Goal: Book appointment/travel/reservation

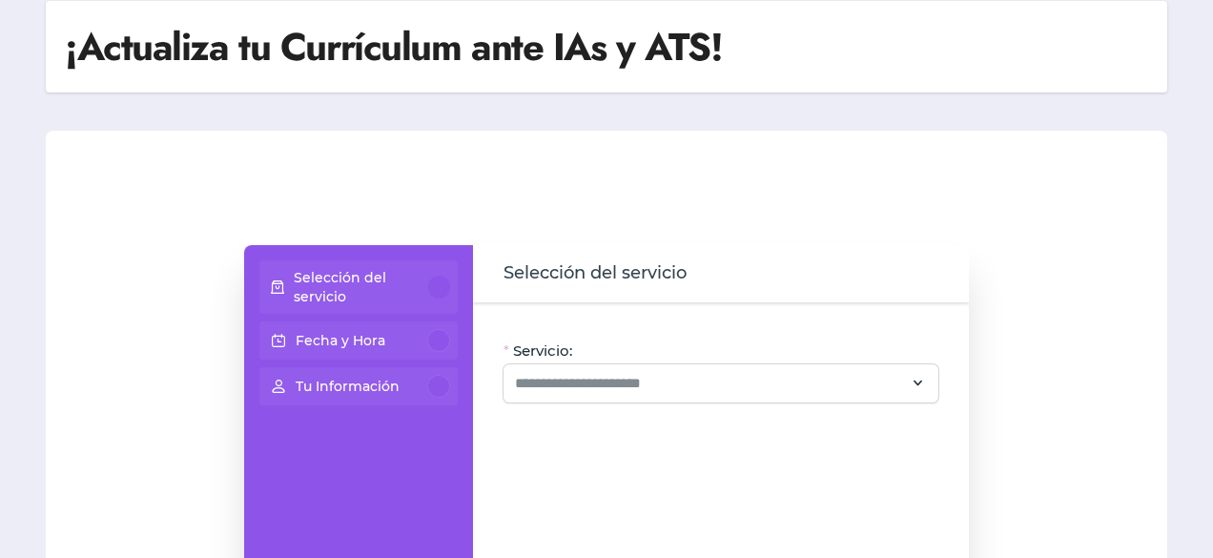
scroll to position [191, 0]
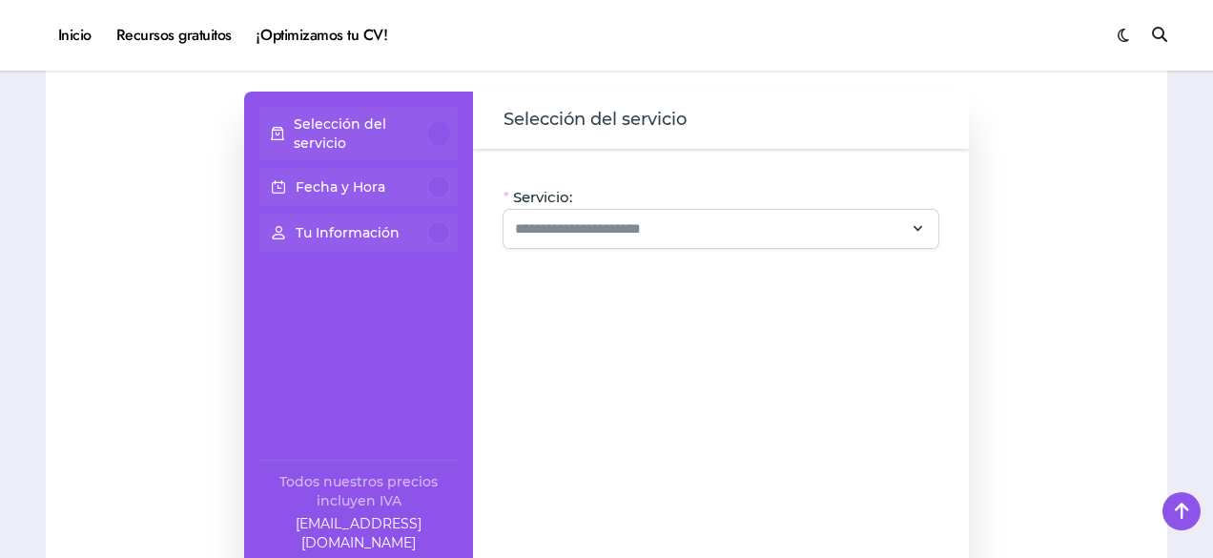
click at [565, 123] on span "Selección del servicio" at bounding box center [594, 120] width 183 height 27
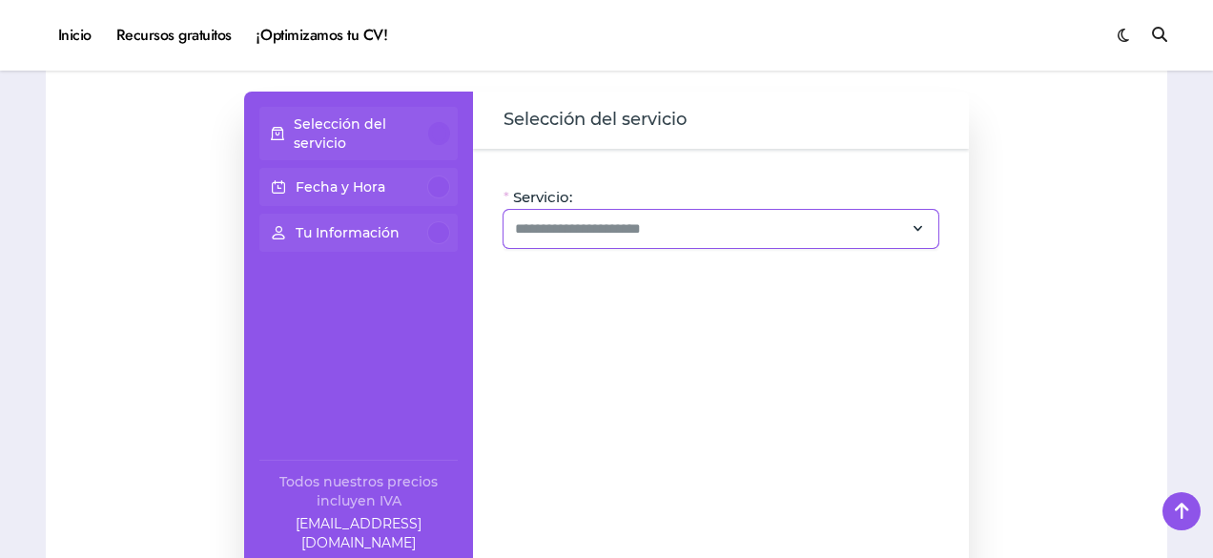
click at [669, 248] on div at bounding box center [720, 229] width 435 height 38
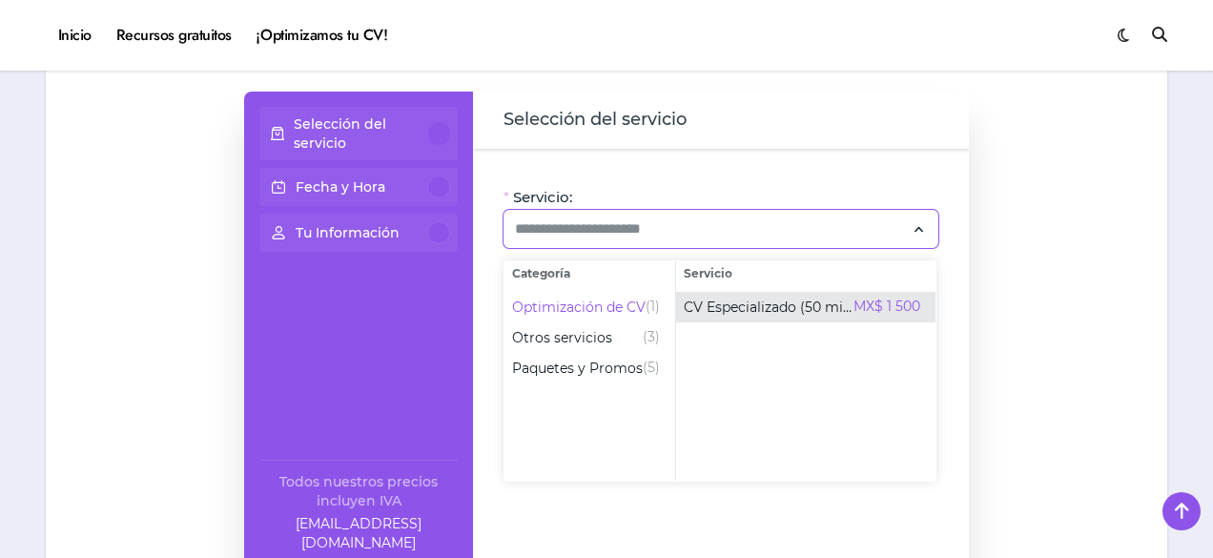
click at [718, 309] on span "CV Especializado (50 min)" at bounding box center [769, 306] width 170 height 19
type input "**********"
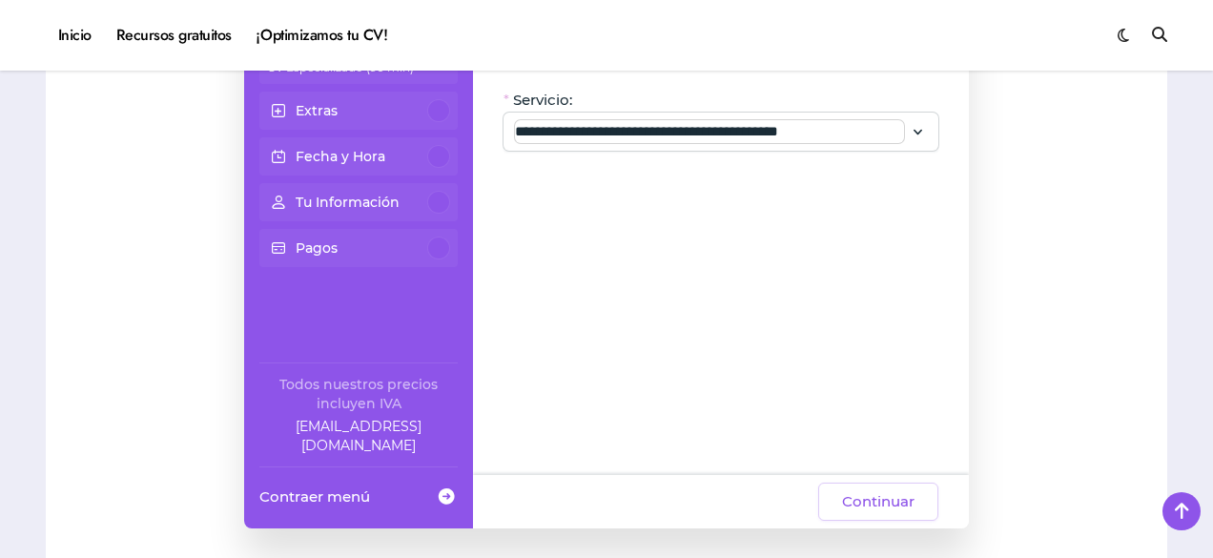
scroll to position [381, 0]
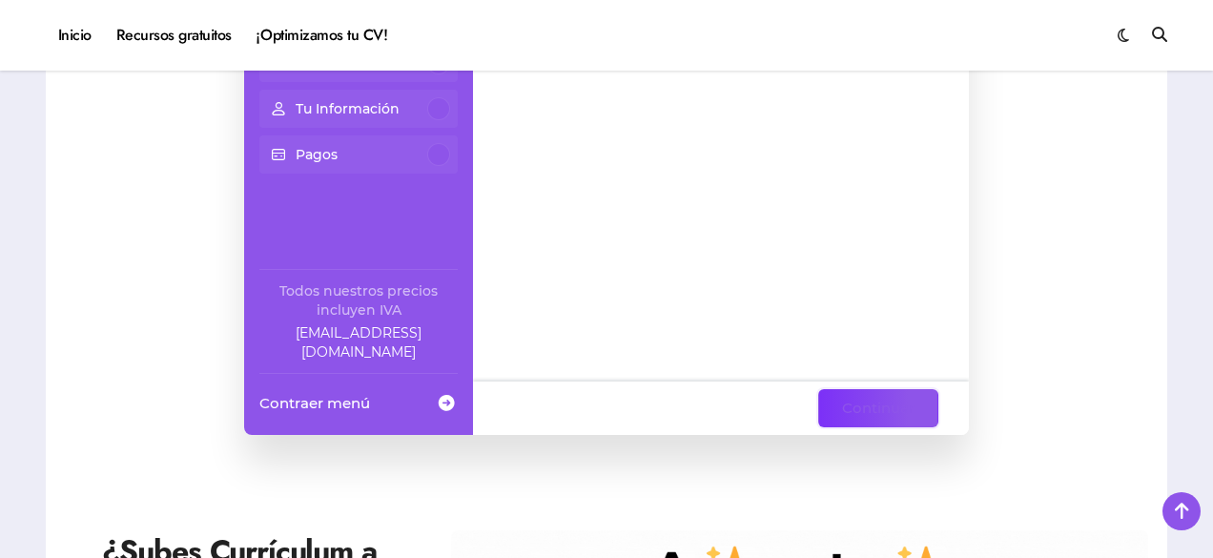
click at [898, 411] on span "Continuar" at bounding box center [878, 408] width 72 height 23
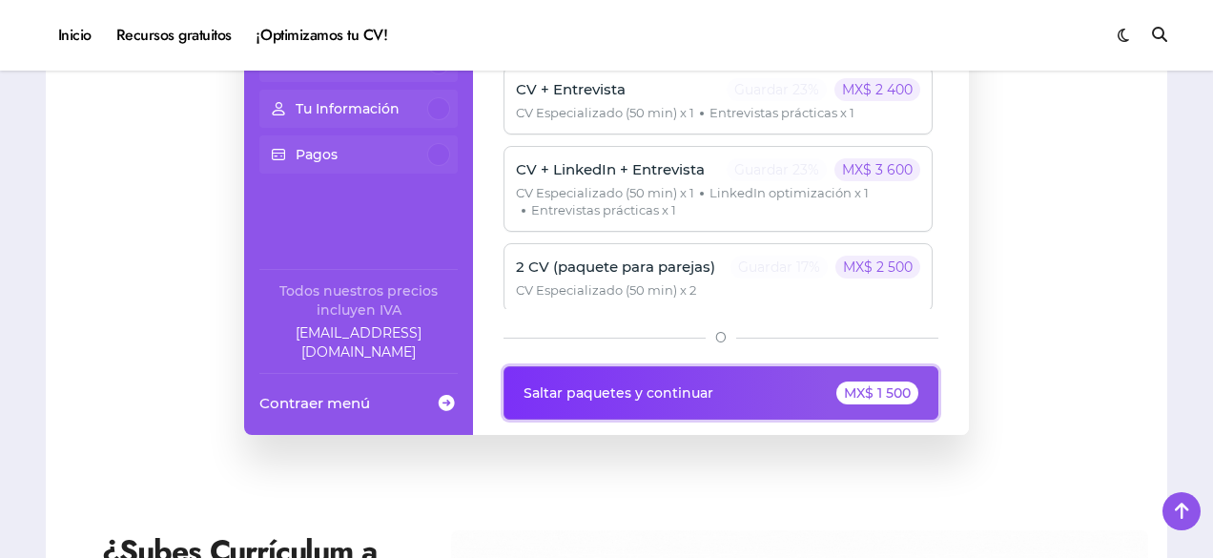
click at [743, 396] on button "Saltar paquetes y continuar MX$ 1 500" at bounding box center [720, 392] width 435 height 53
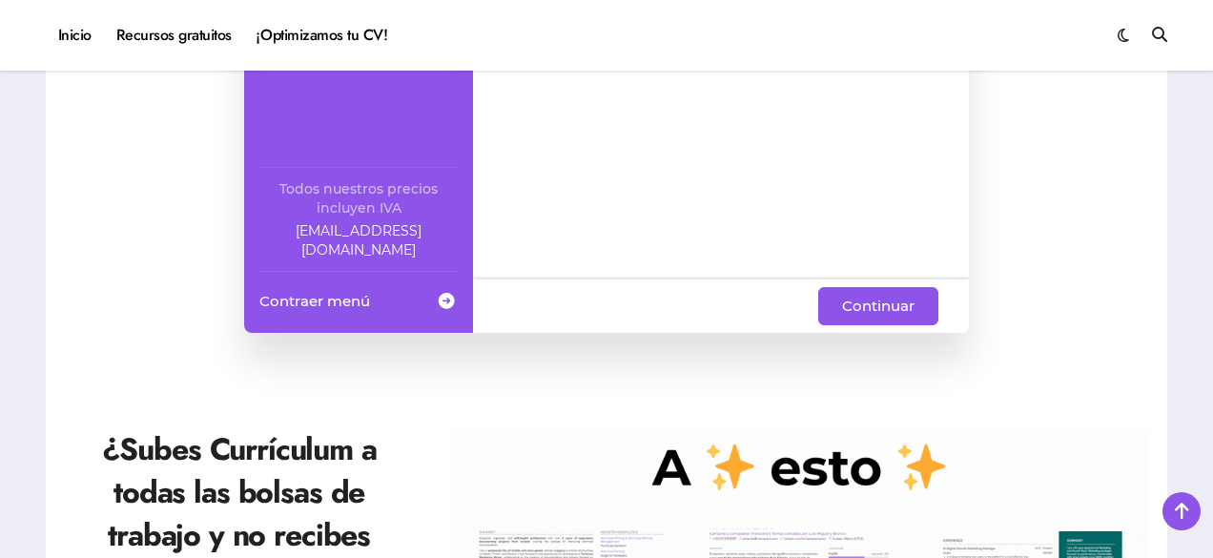
scroll to position [477, 0]
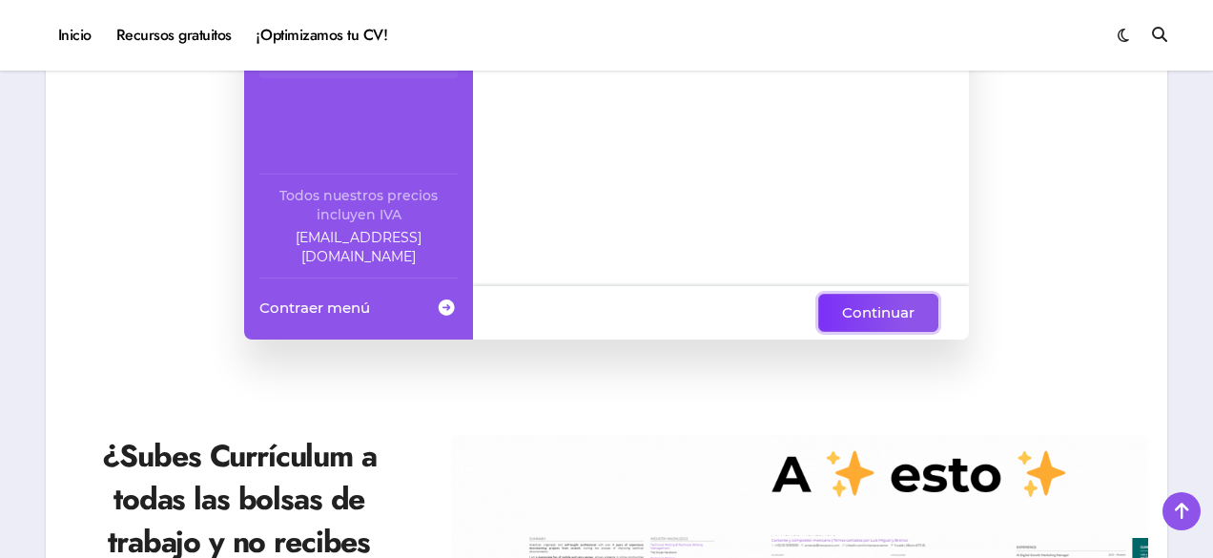
click at [882, 311] on span "Continuar" at bounding box center [878, 312] width 72 height 23
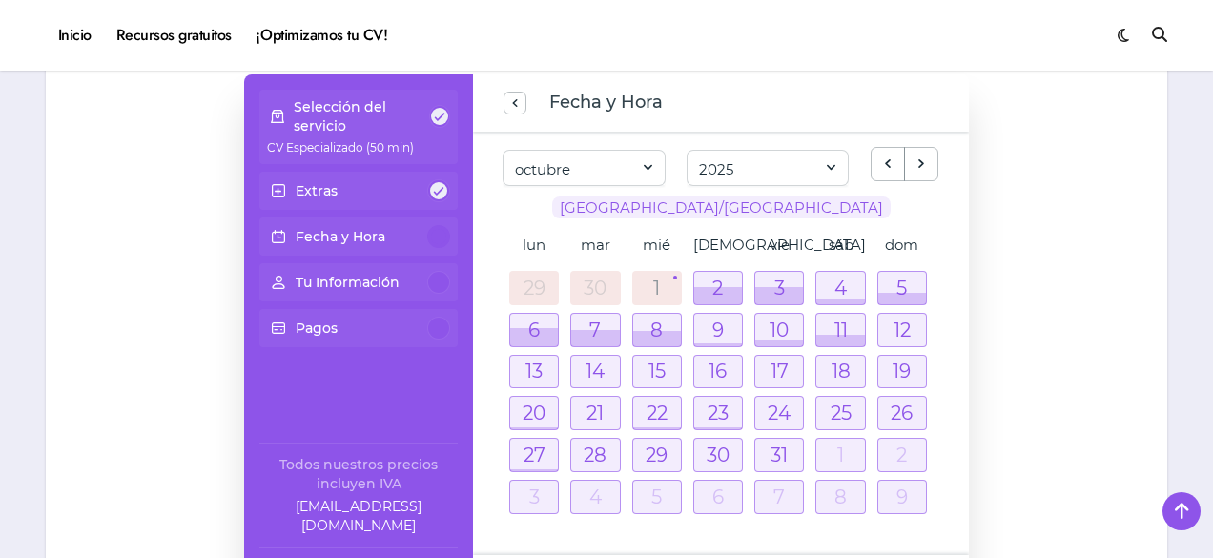
scroll to position [191, 0]
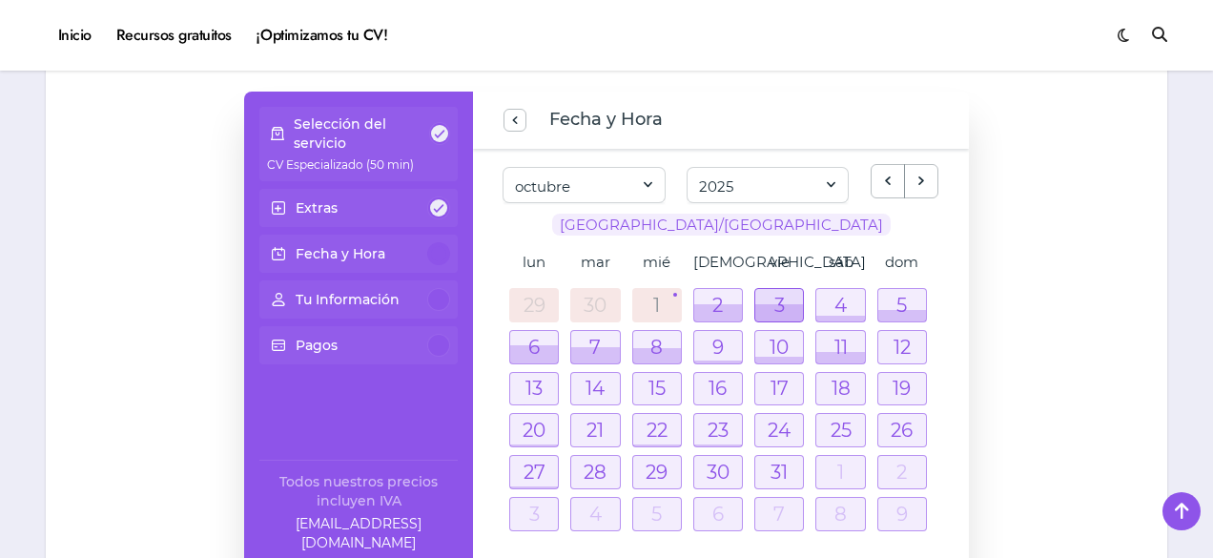
click at [786, 310] on div at bounding box center [779, 312] width 48 height 17
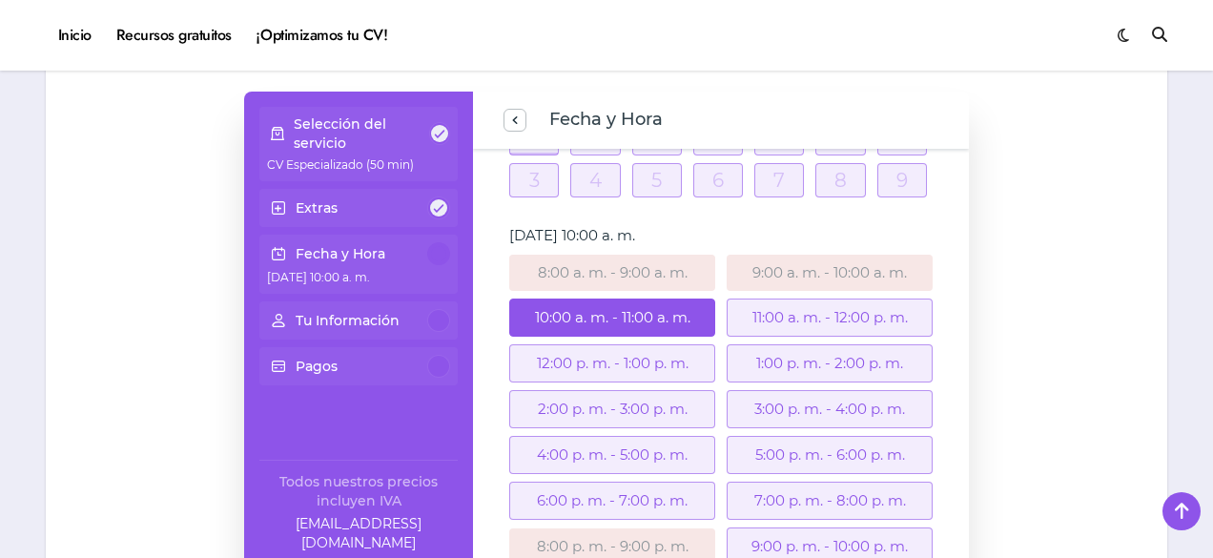
scroll to position [356, 0]
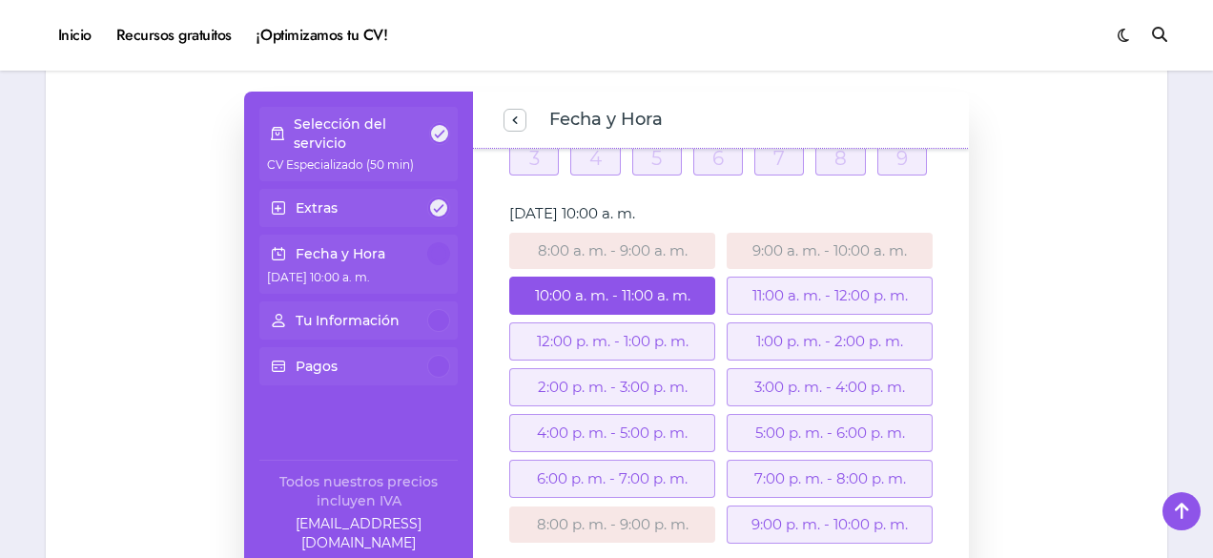
click at [621, 479] on div "6:00 p. m. - 7:00 p. m." at bounding box center [612, 479] width 206 height 38
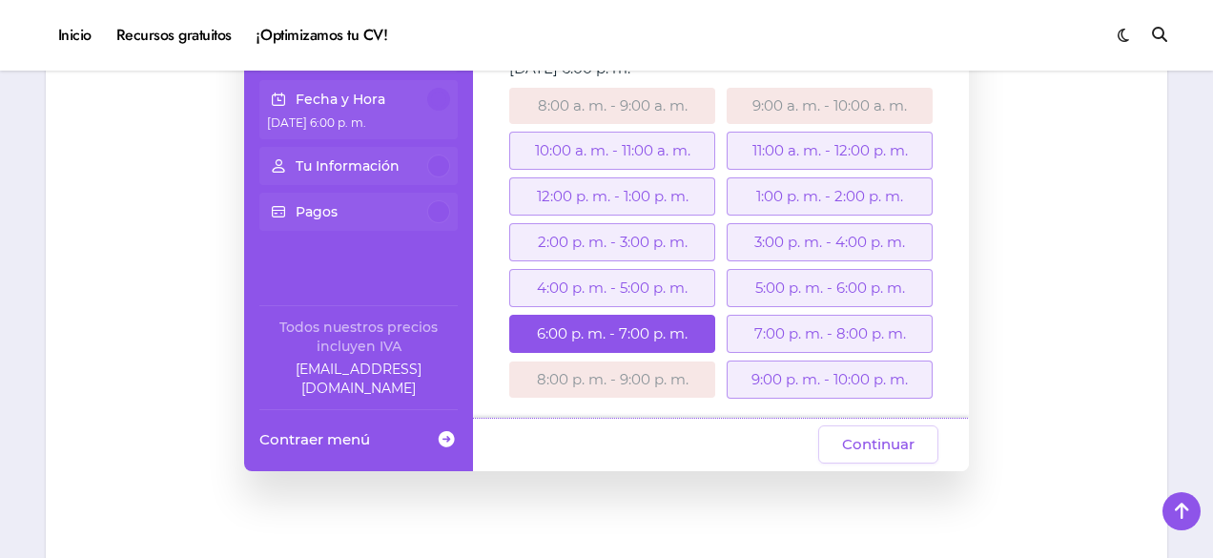
scroll to position [381, 0]
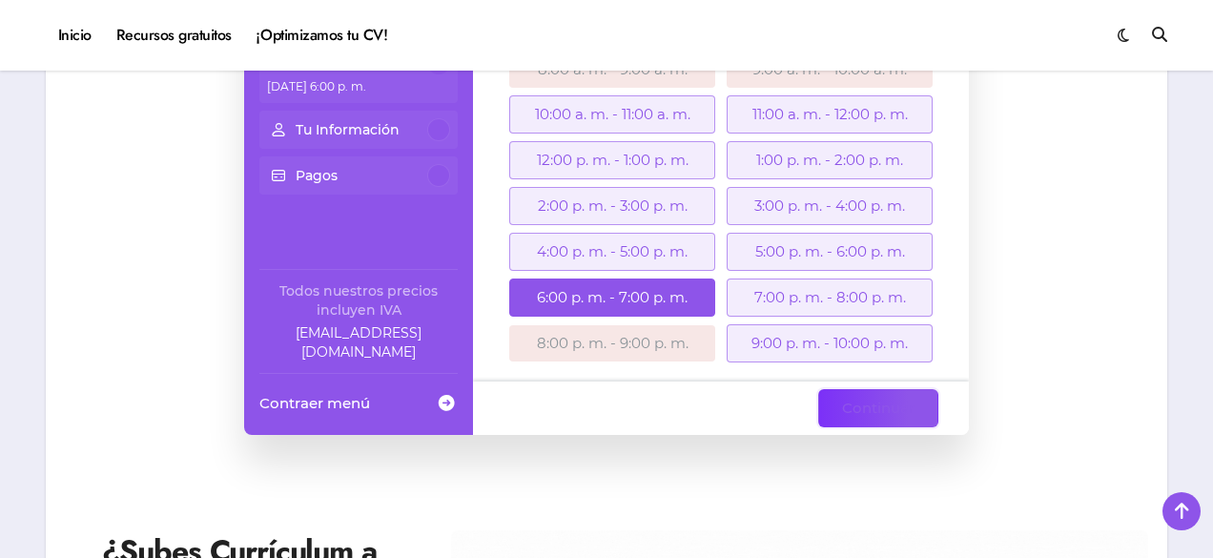
click at [862, 409] on span "Continuar" at bounding box center [878, 408] width 72 height 23
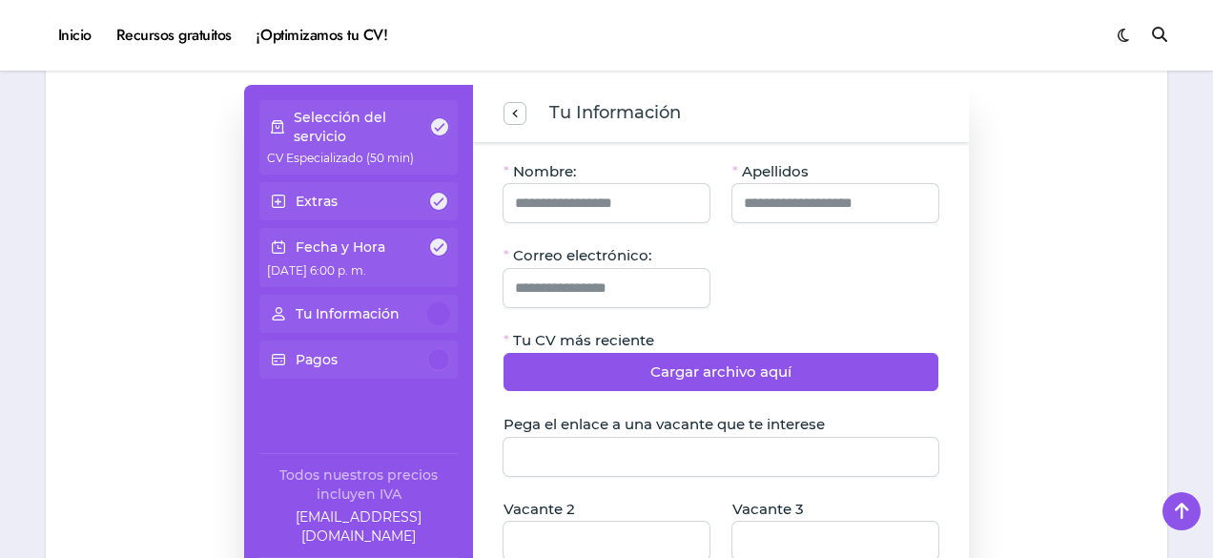
scroll to position [191, 0]
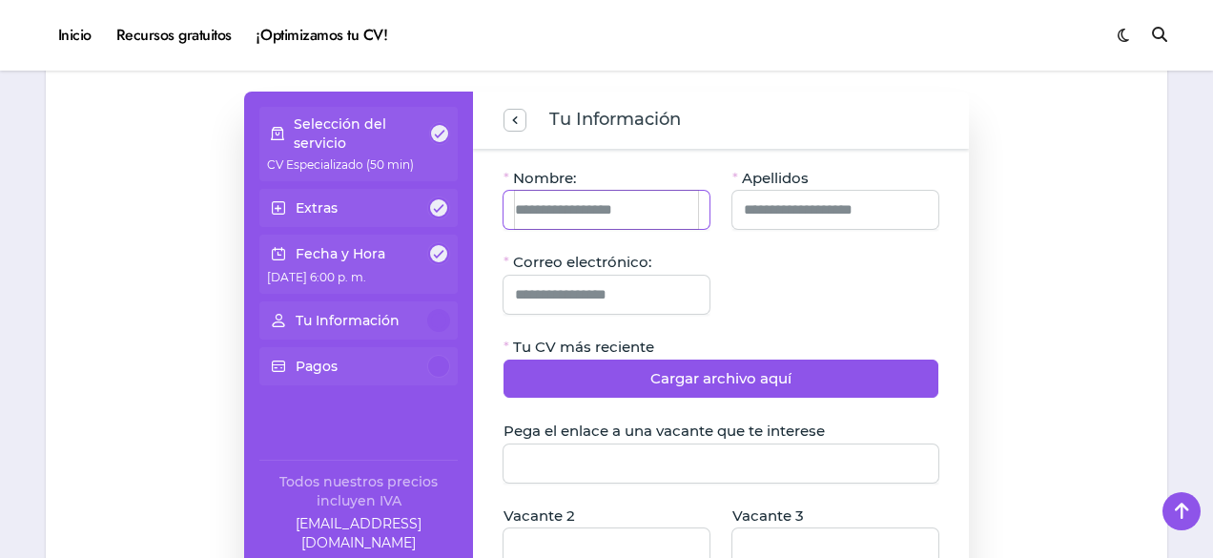
click at [630, 223] on input "Nombre:" at bounding box center [606, 210] width 183 height 38
type input "**********"
click at [649, 286] on input "Correo electrónico:" at bounding box center [606, 295] width 183 height 38
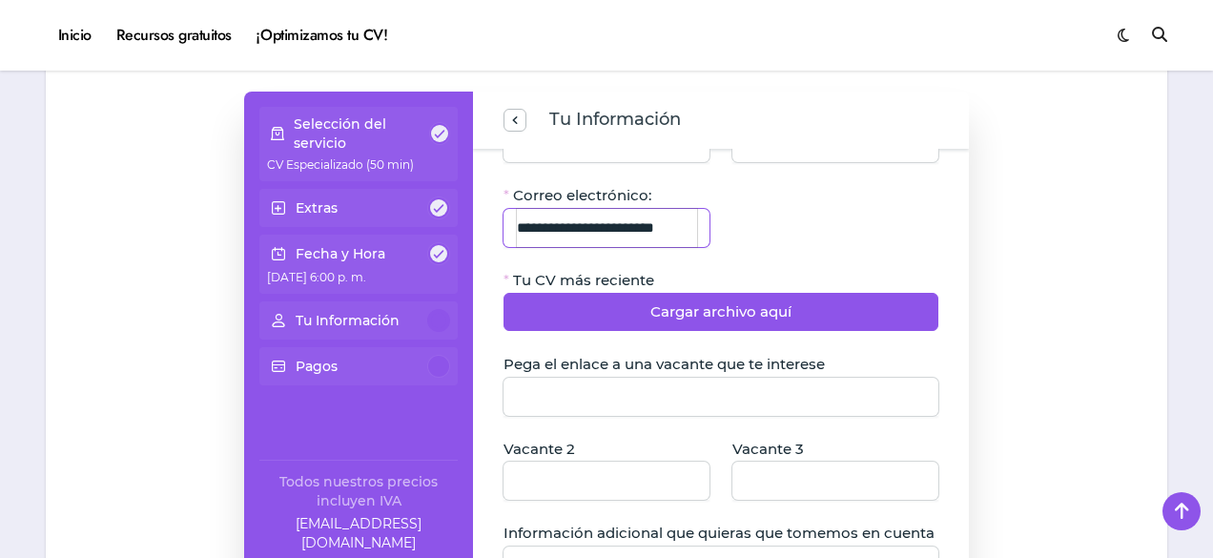
scroll to position [95, 0]
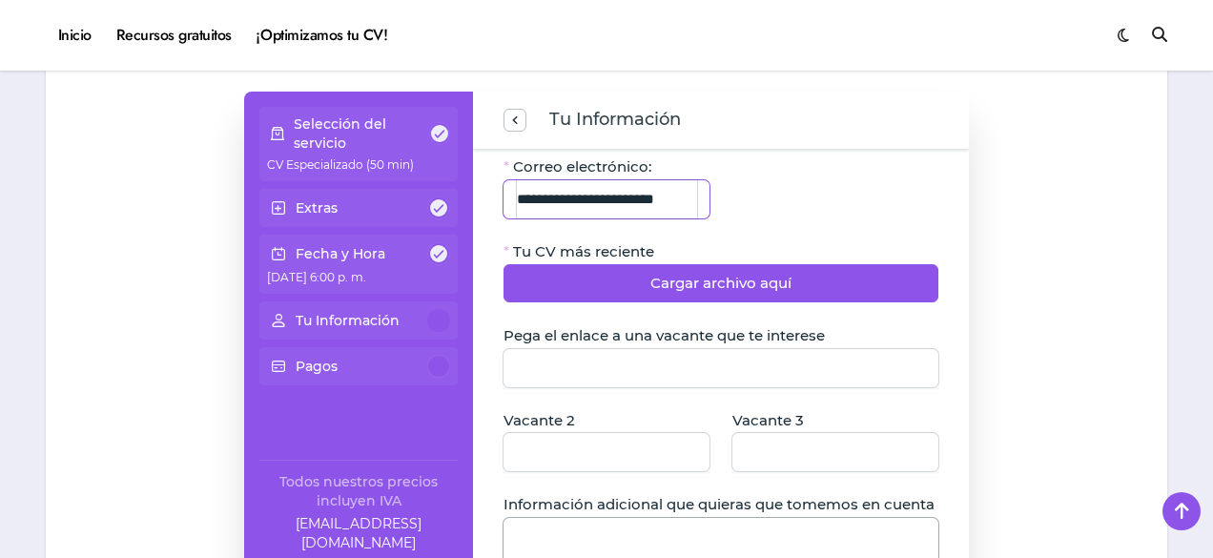
type input "**********"
